Goal: Information Seeking & Learning: Compare options

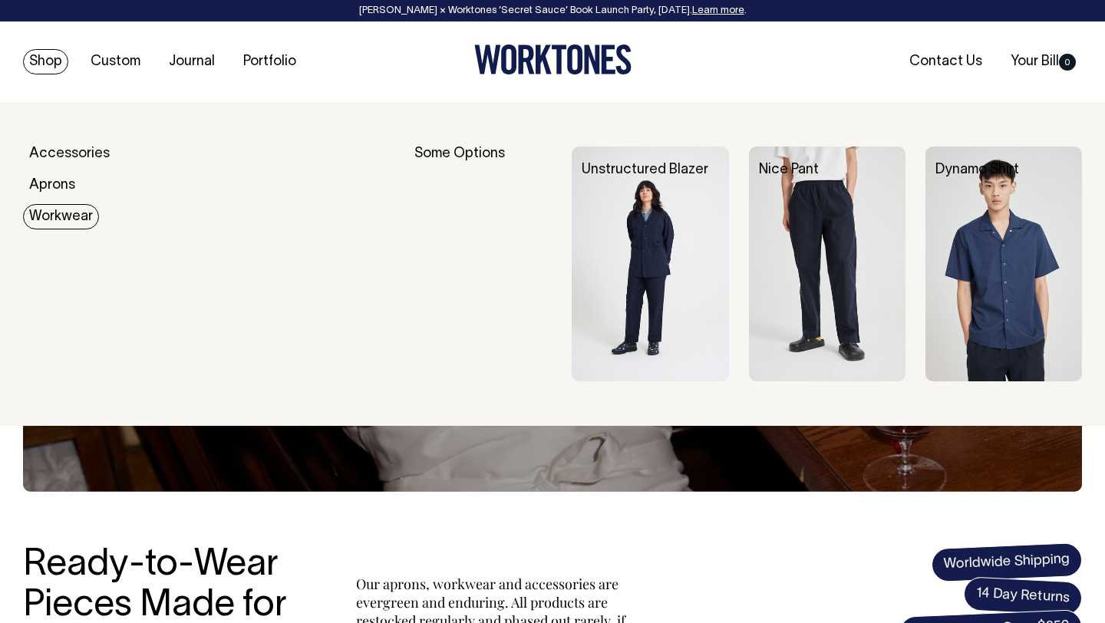
click at [58, 200] on div "Accessories Aprons Workwear" at bounding box center [208, 264] width 371 height 235
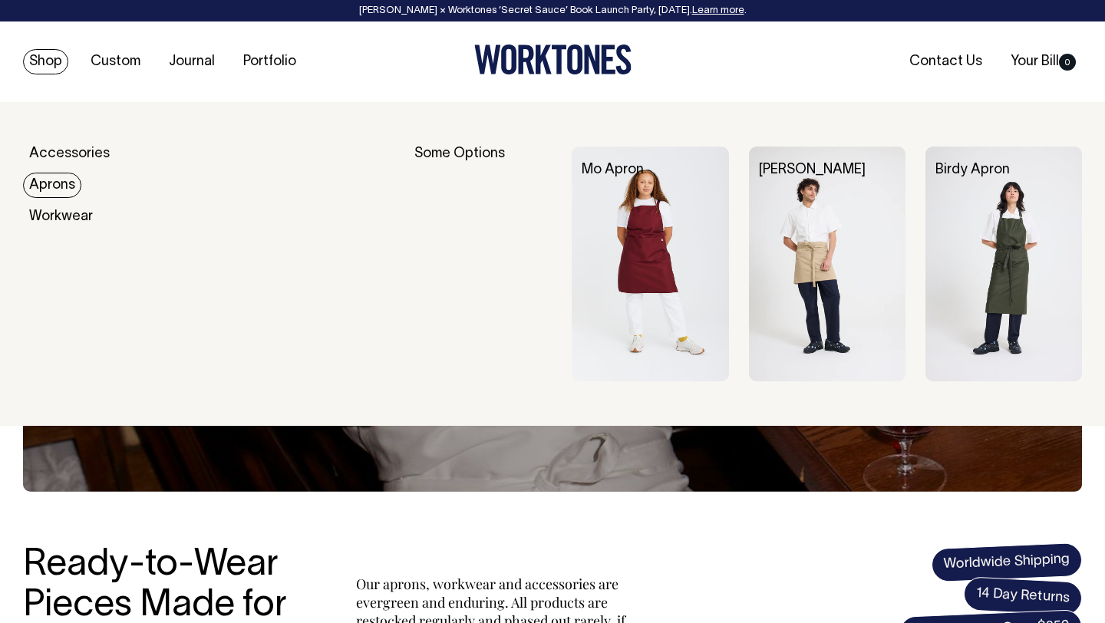
click at [55, 187] on link "Aprons" at bounding box center [52, 185] width 58 height 25
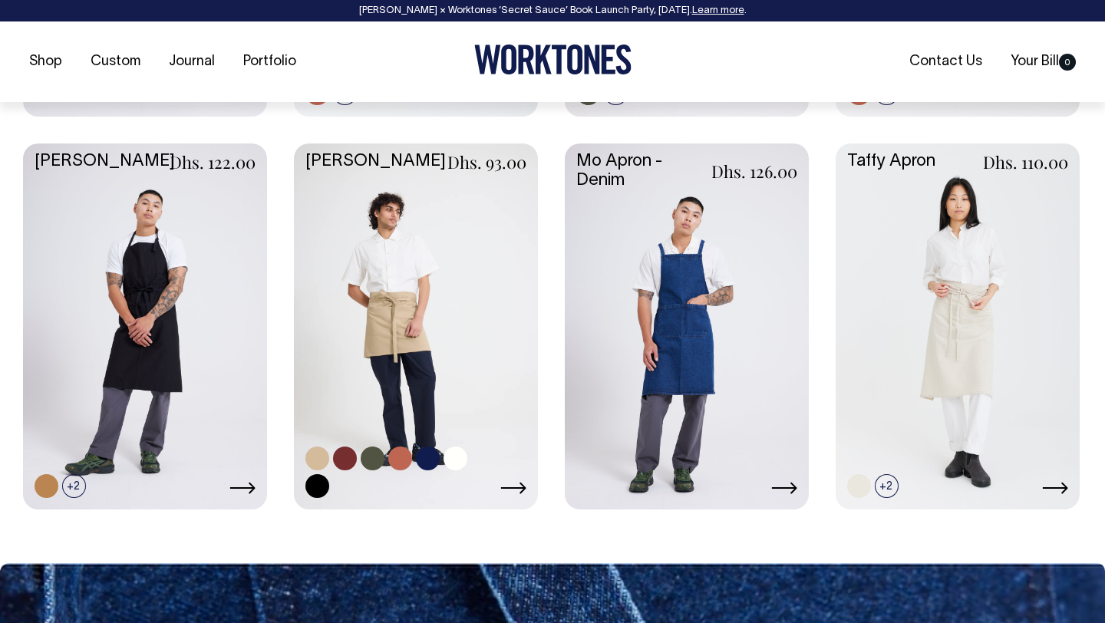
scroll to position [1014, 0]
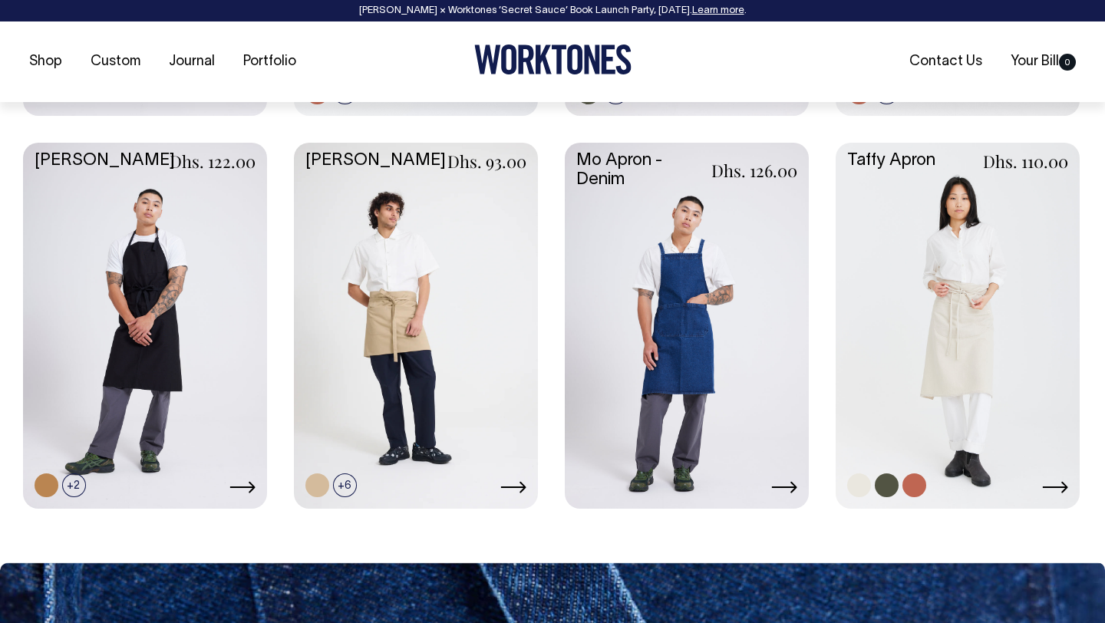
click at [980, 271] on link at bounding box center [958, 324] width 244 height 363
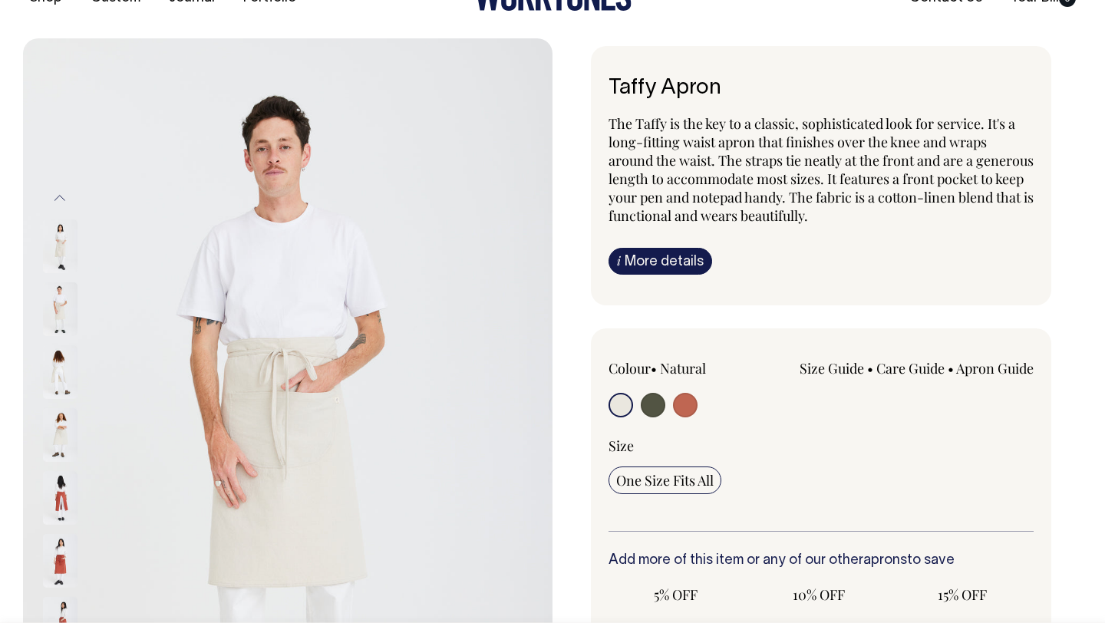
scroll to position [63, 0]
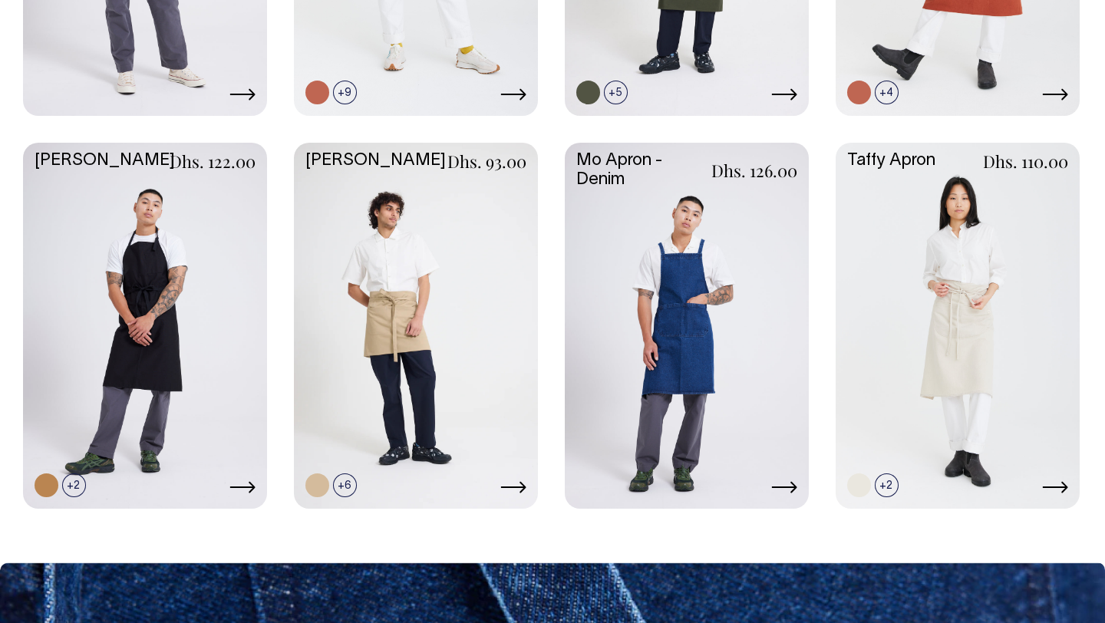
click at [416, 318] on link at bounding box center [416, 324] width 244 height 363
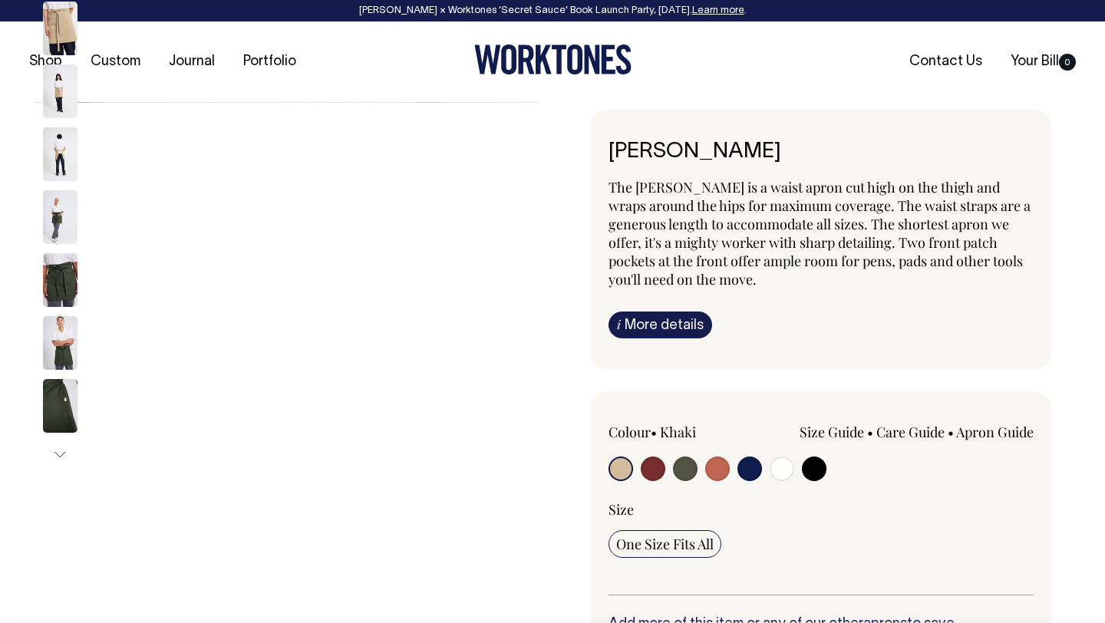
click at [60, 272] on div "Previous" at bounding box center [80, 216] width 77 height 509
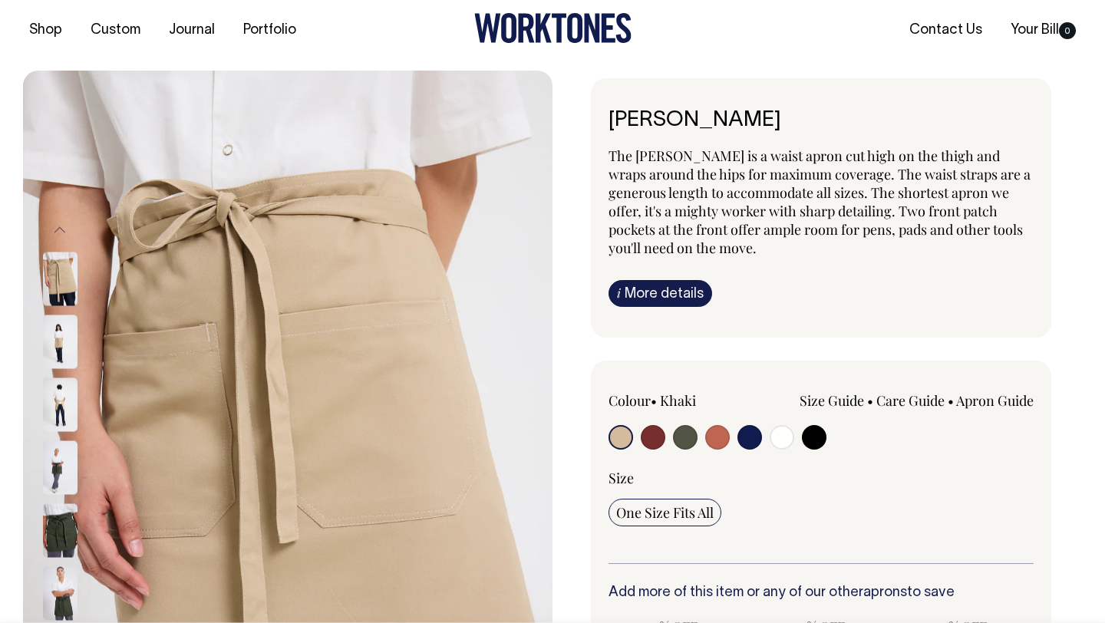
scroll to position [32, 0]
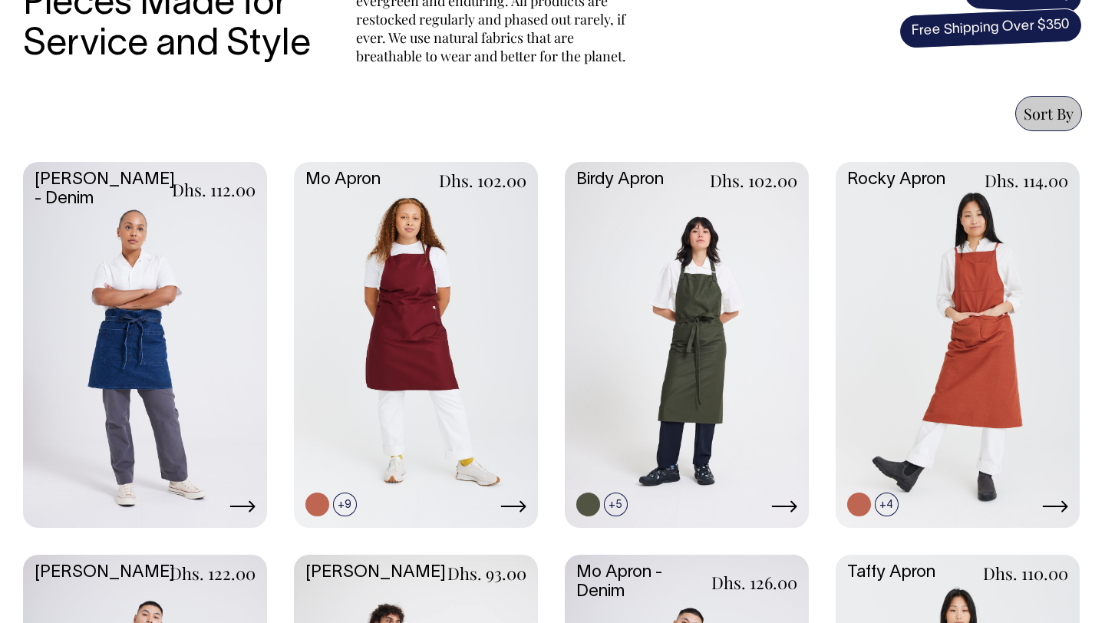
scroll to position [602, 0]
